Goal: Transaction & Acquisition: Book appointment/travel/reservation

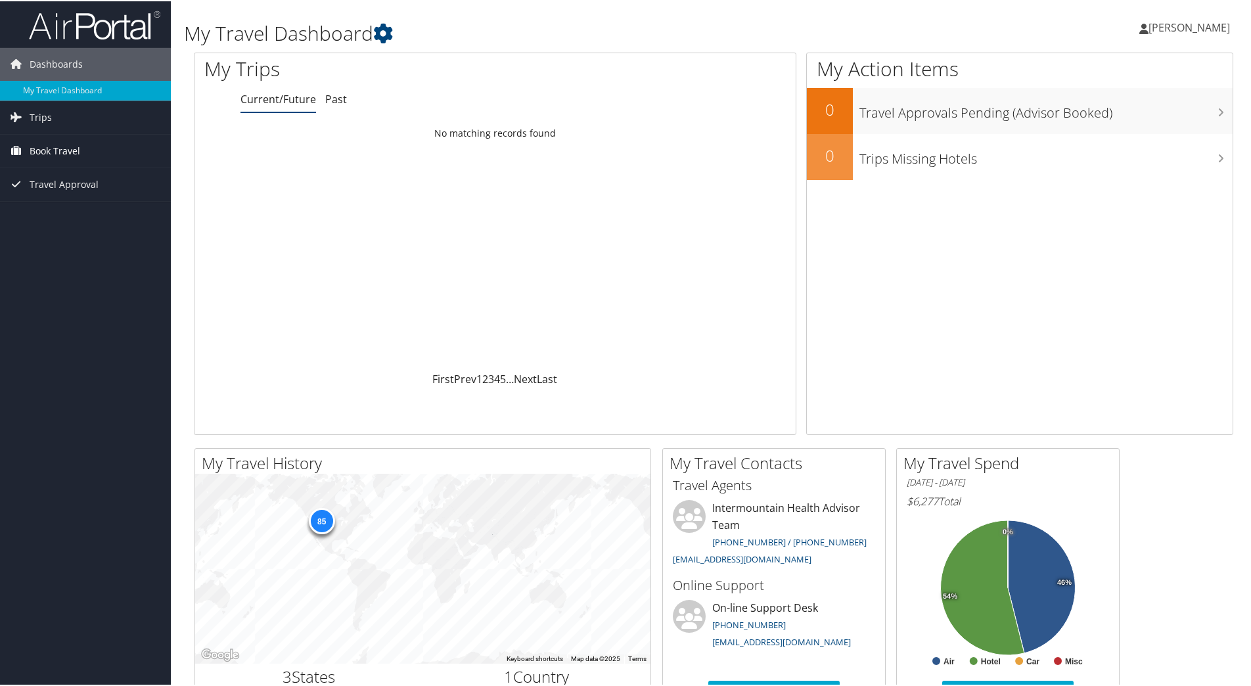
click at [62, 147] on span "Book Travel" at bounding box center [55, 149] width 51 height 33
click at [70, 210] on link "Book/Manage Online Trips" at bounding box center [85, 216] width 171 height 20
